Goal: Task Accomplishment & Management: Manage account settings

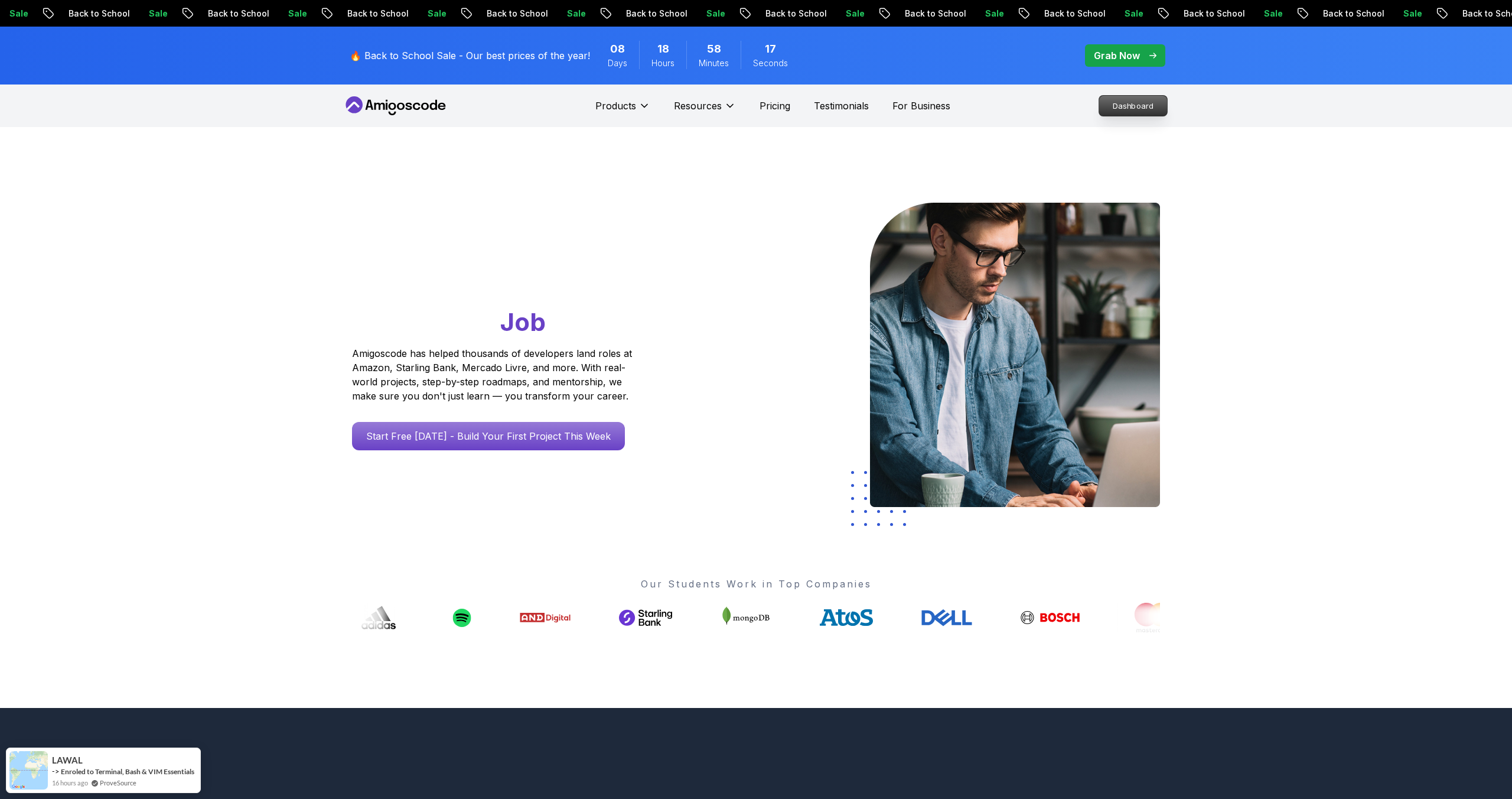
click at [1125, 110] on p "Dashboard" at bounding box center [1133, 105] width 68 height 20
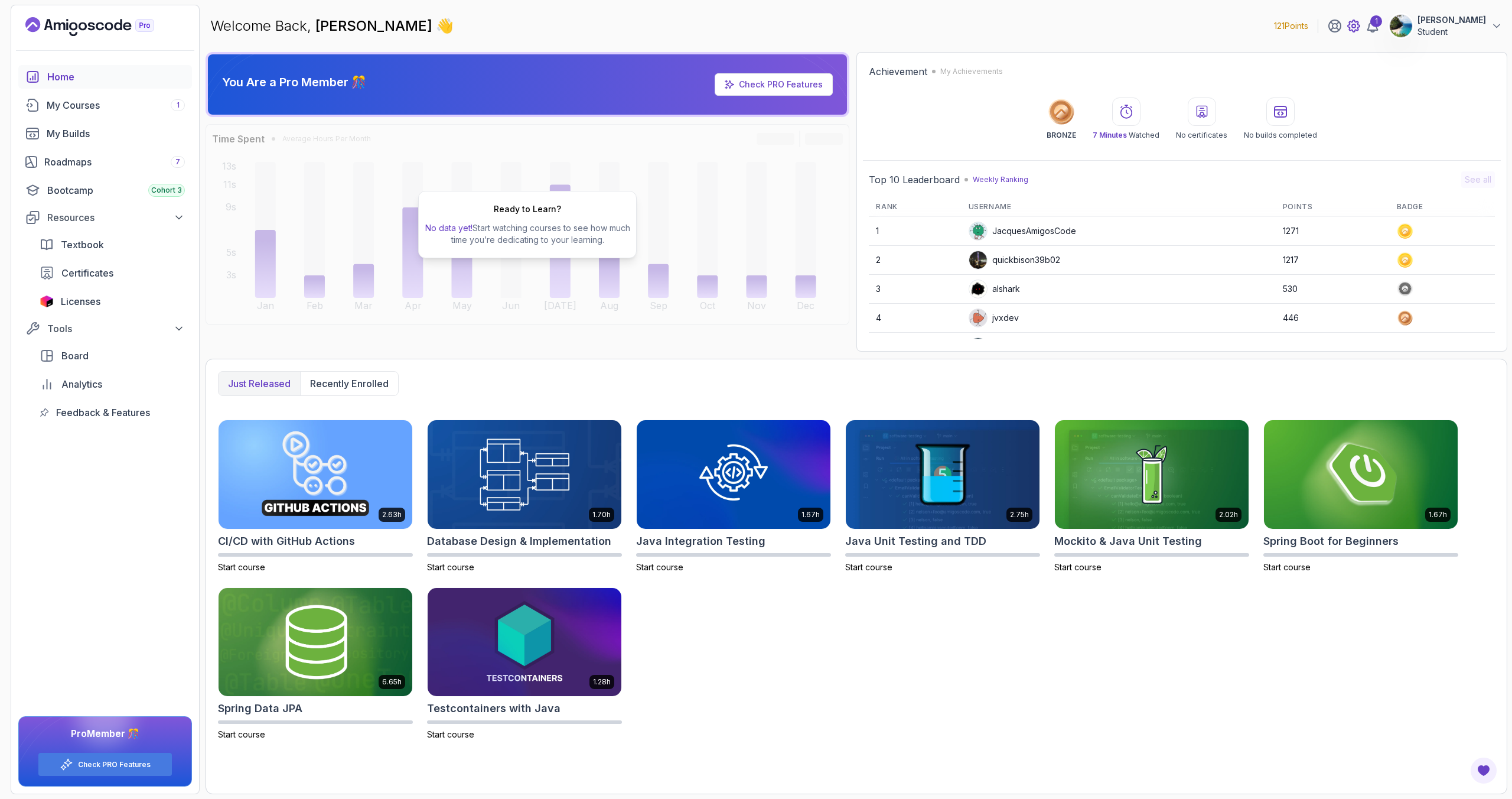
click at [1360, 23] on icon at bounding box center [1353, 26] width 12 height 12
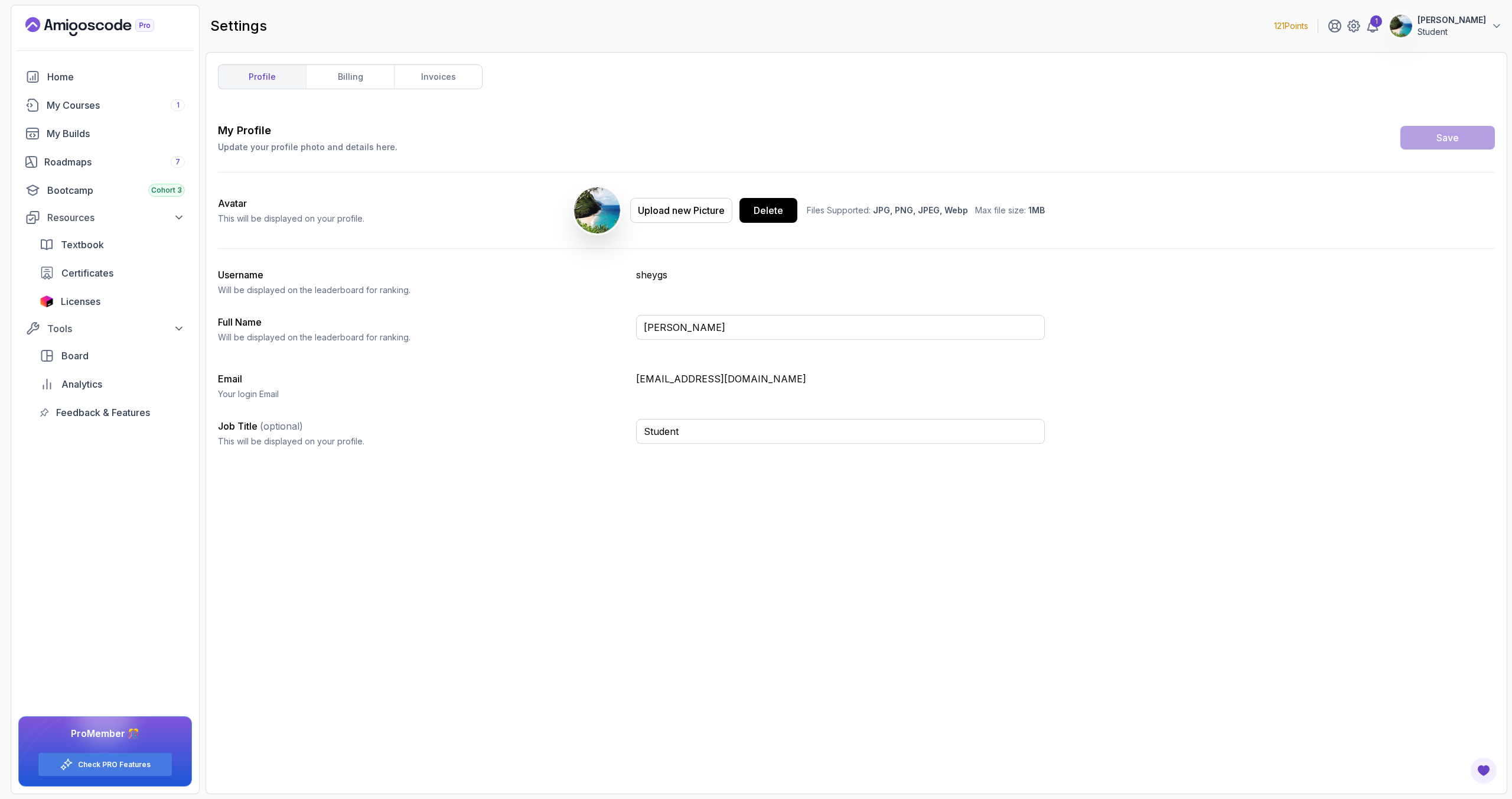
click at [1453, 20] on p "[PERSON_NAME]" at bounding box center [1451, 20] width 68 height 12
click at [1433, 119] on link "Billing" at bounding box center [1431, 115] width 140 height 29
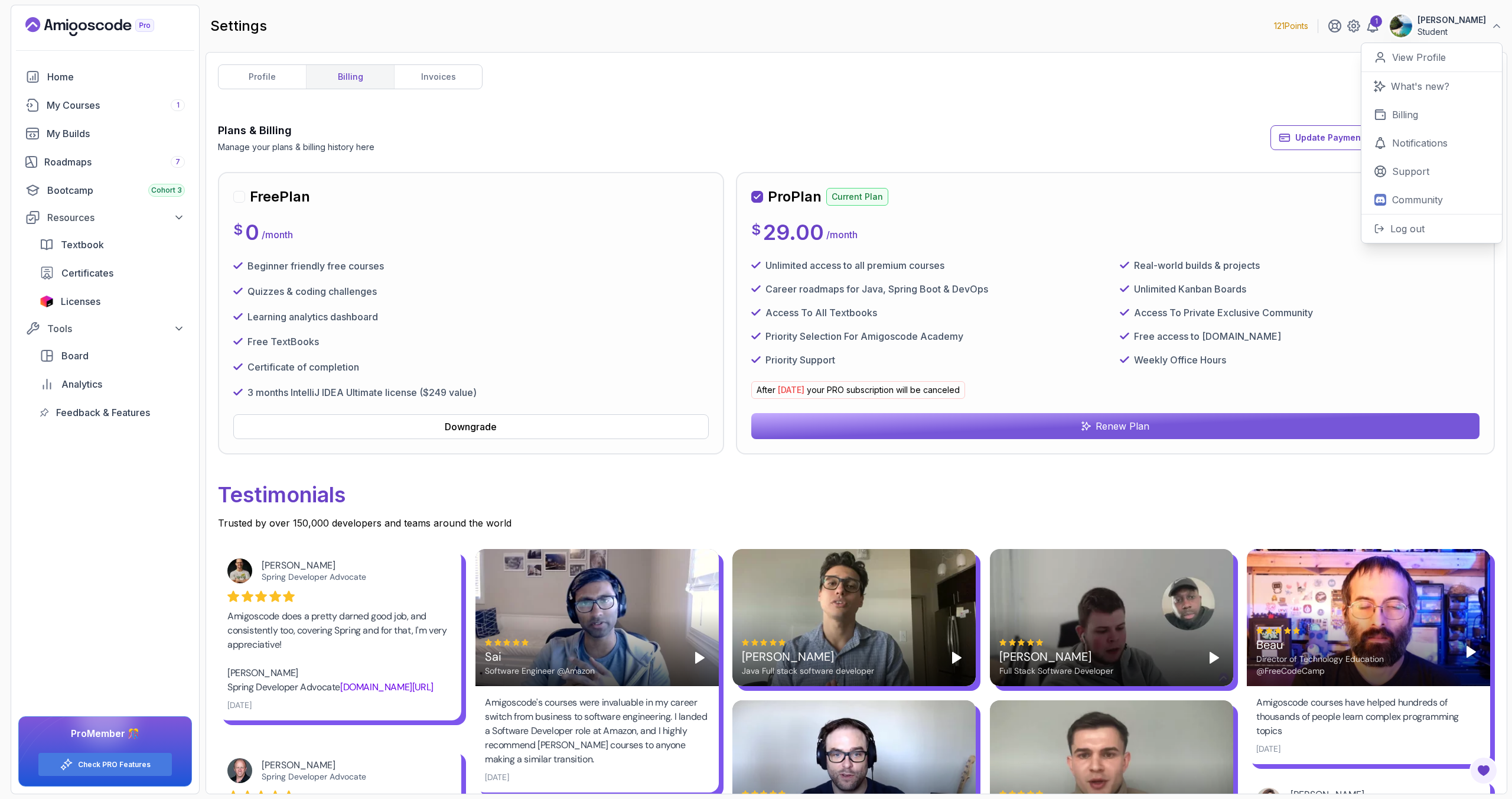
click at [1110, 82] on div "profile billing invoices Plans & Billing Manage your plans & billing history he…" at bounding box center [857, 423] width 1277 height 717
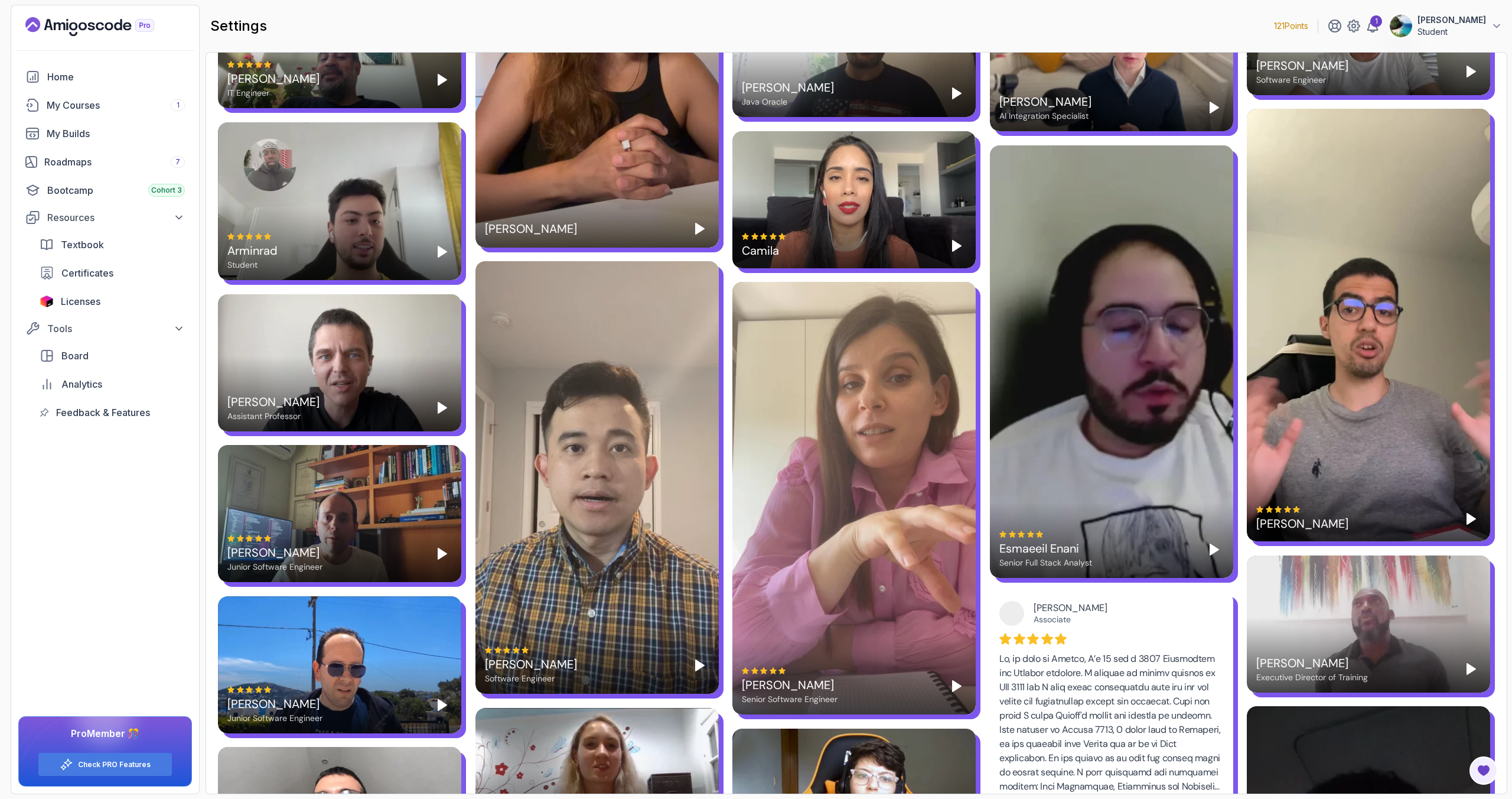
scroll to position [1177, 0]
